Goal: Information Seeking & Learning: Learn about a topic

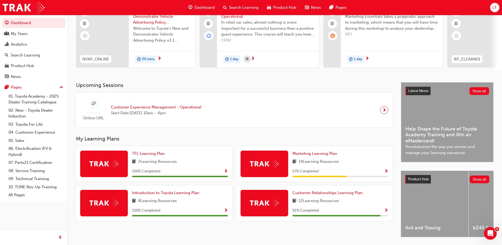
scroll to position [53, 0]
click at [331, 168] on div "Marketing Learning Plan 14 Learning Resources 57 % Completed" at bounding box center [341, 163] width 96 height 26
click at [321, 155] on span "Marketing Learning Plan" at bounding box center [315, 153] width 45 height 5
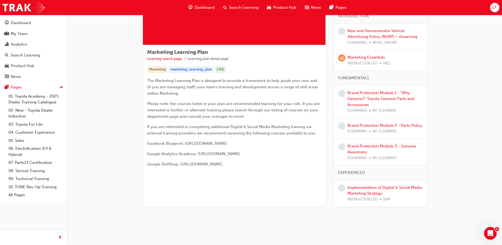
scroll to position [63, 0]
click at [367, 193] on link "Implementation of Digital & Social Media Marketing Strategy" at bounding box center [385, 189] width 75 height 11
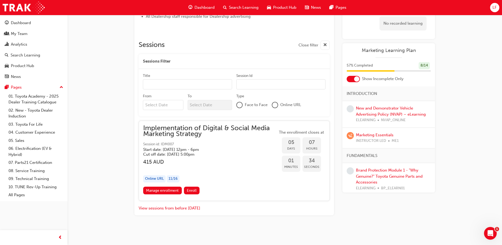
scroll to position [355, 0]
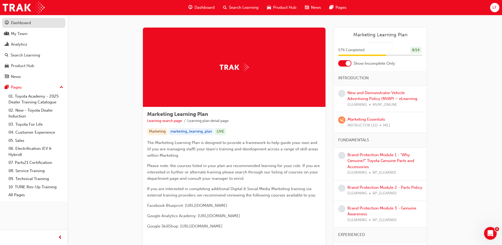
click at [24, 25] on div "Dashboard" at bounding box center [21, 23] width 20 height 6
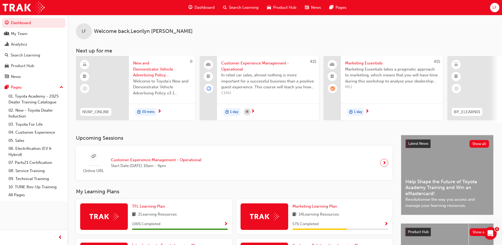
click at [208, 28] on div "LF Welcome back , [PERSON_NAME]" at bounding box center [285, 27] width 435 height 24
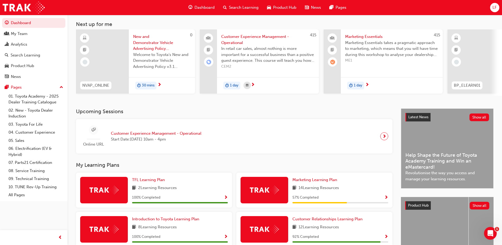
scroll to position [72, 0]
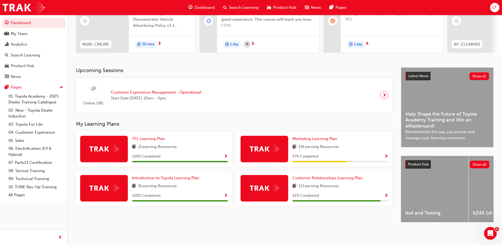
click at [353, 186] on div "12 Learning Resources" at bounding box center [341, 186] width 96 height 7
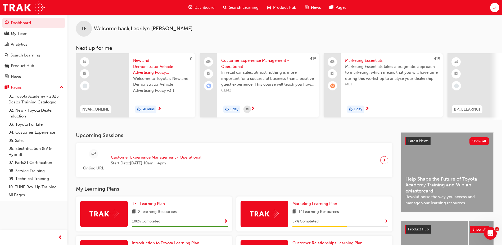
scroll to position [0, 0]
